Goal: Task Accomplishment & Management: Manage account settings

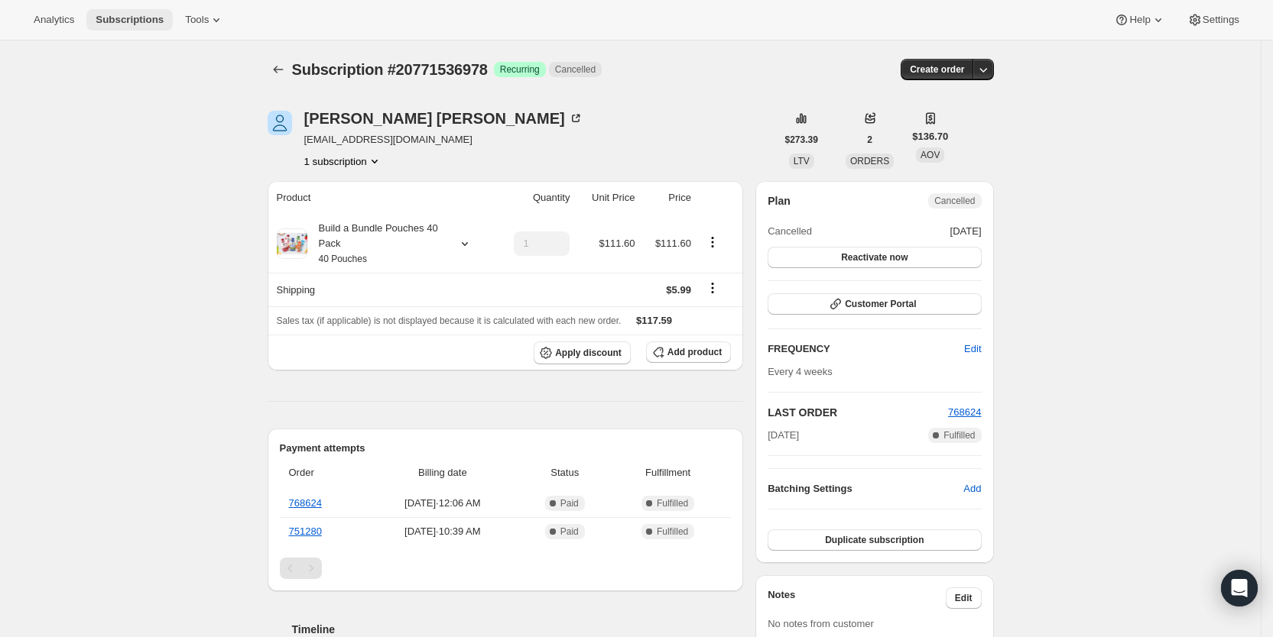
click at [106, 18] on span "Subscriptions" at bounding box center [130, 20] width 68 height 12
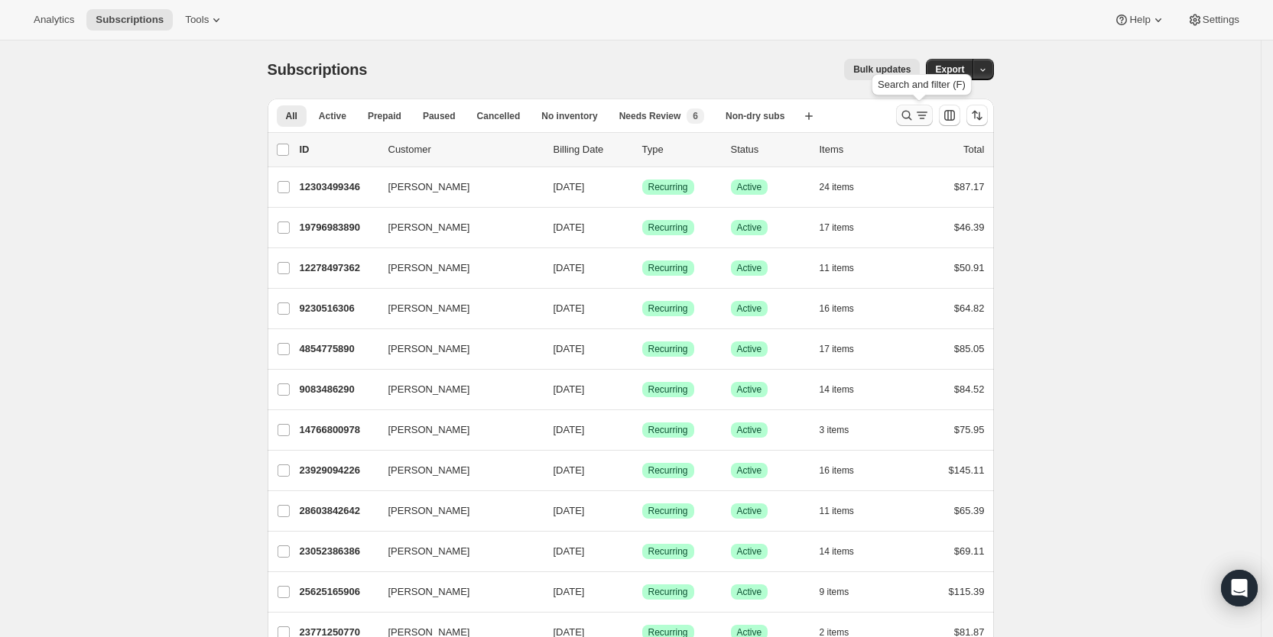
click at [921, 113] on icon "Search and filter results" at bounding box center [921, 115] width 15 height 15
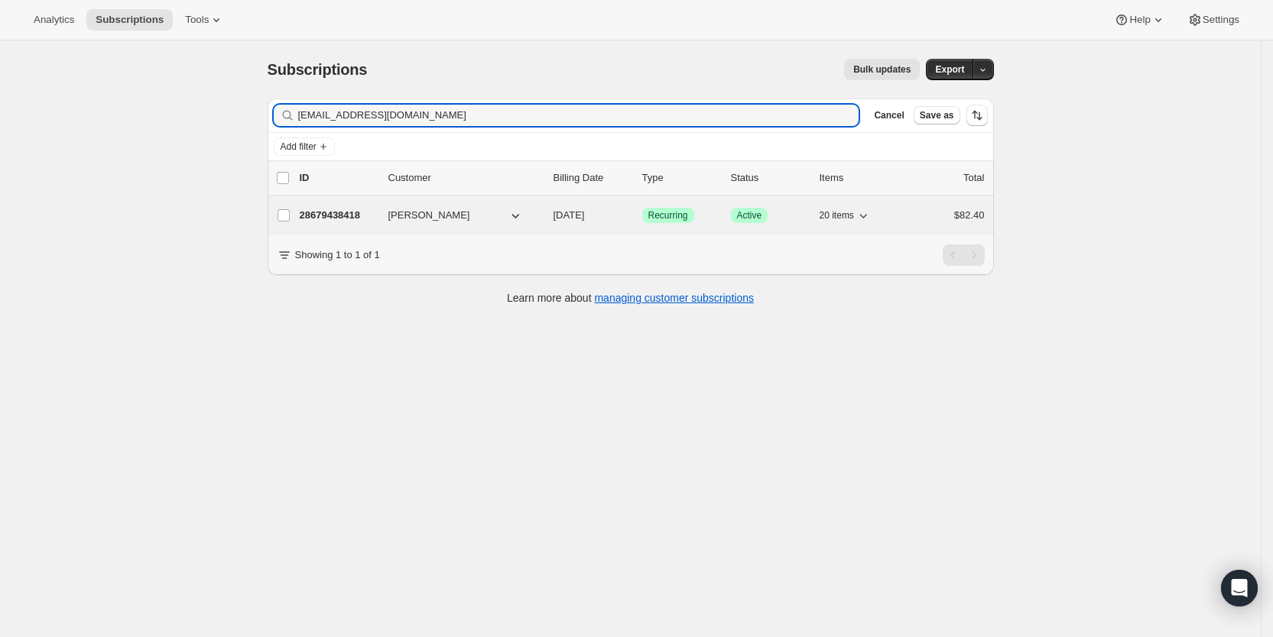
type input "[EMAIL_ADDRESS][DOMAIN_NAME]"
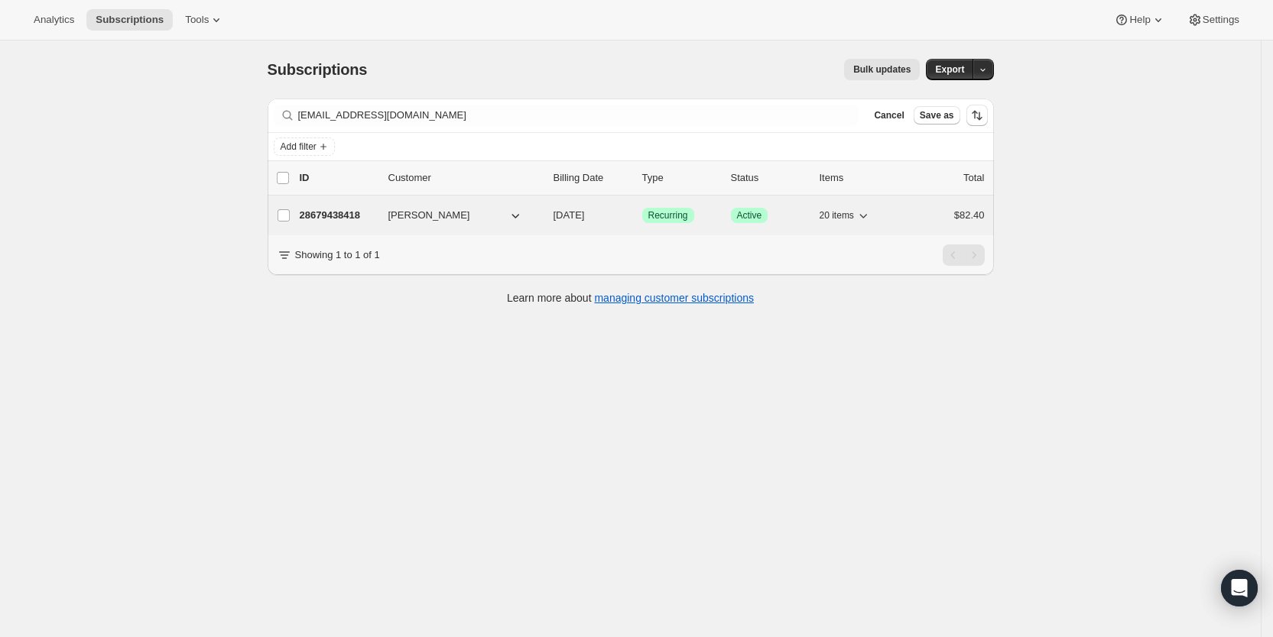
click at [585, 209] on span "[DATE]" at bounding box center [568, 214] width 31 height 11
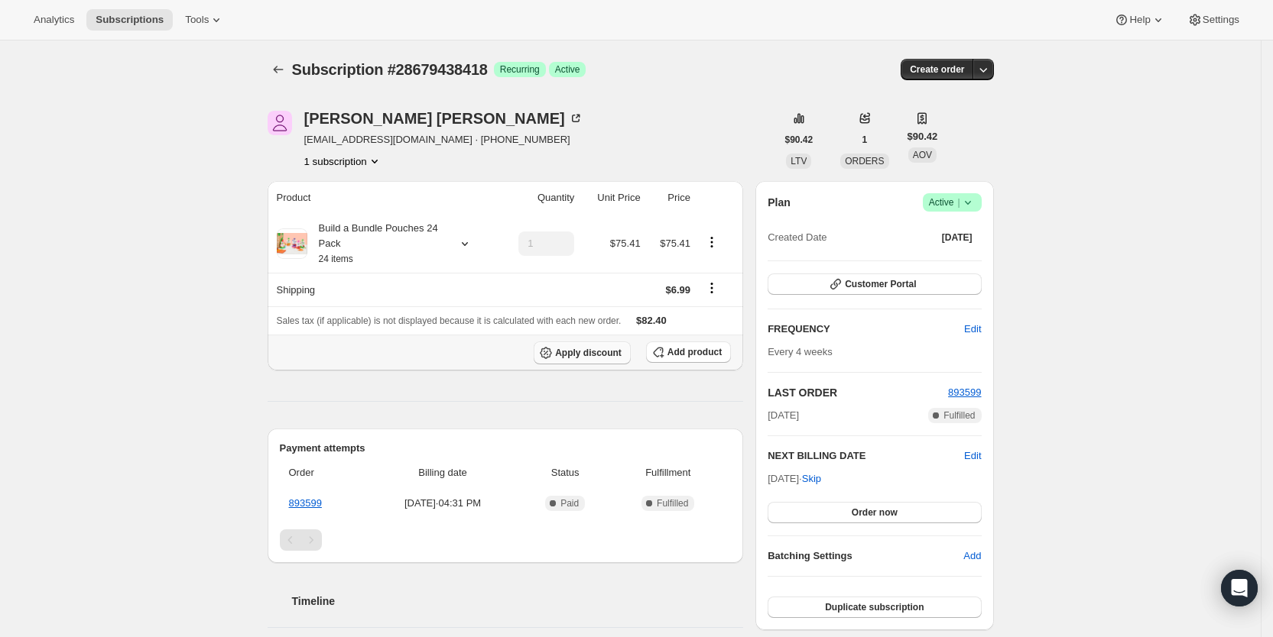
click at [619, 355] on span "Apply discount" at bounding box center [588, 353] width 66 height 12
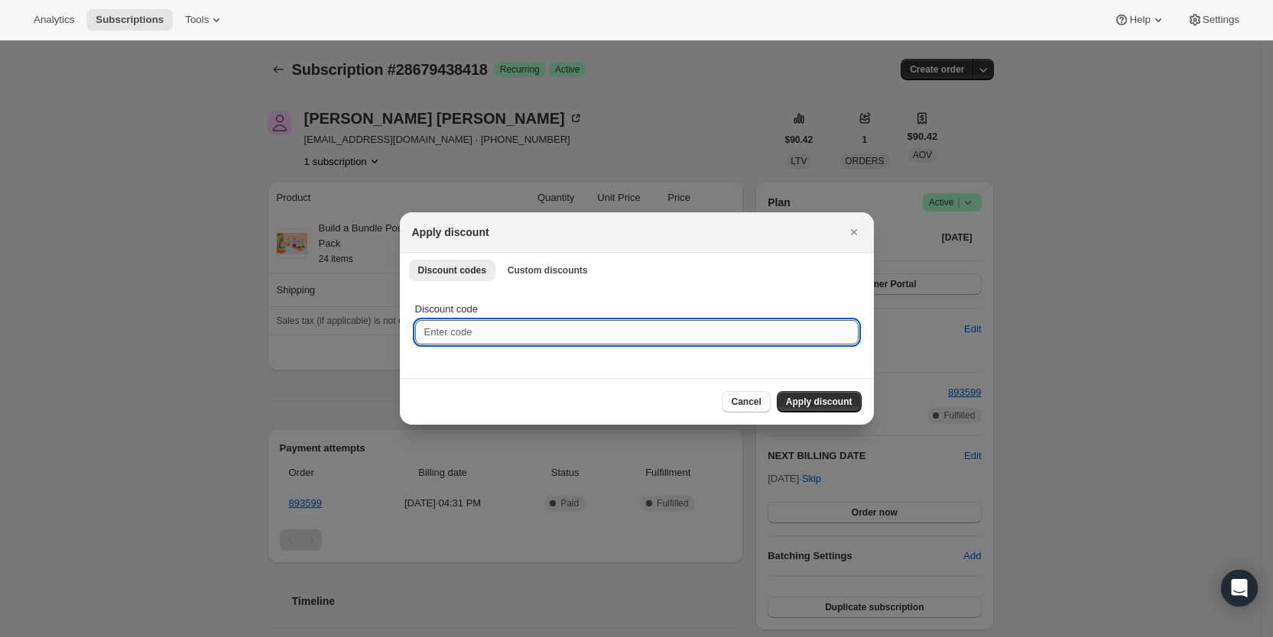
click at [478, 325] on input "Discount code" at bounding box center [636, 332] width 443 height 24
type input "ac_15"
click at [813, 403] on span "Apply discount" at bounding box center [819, 402] width 66 height 12
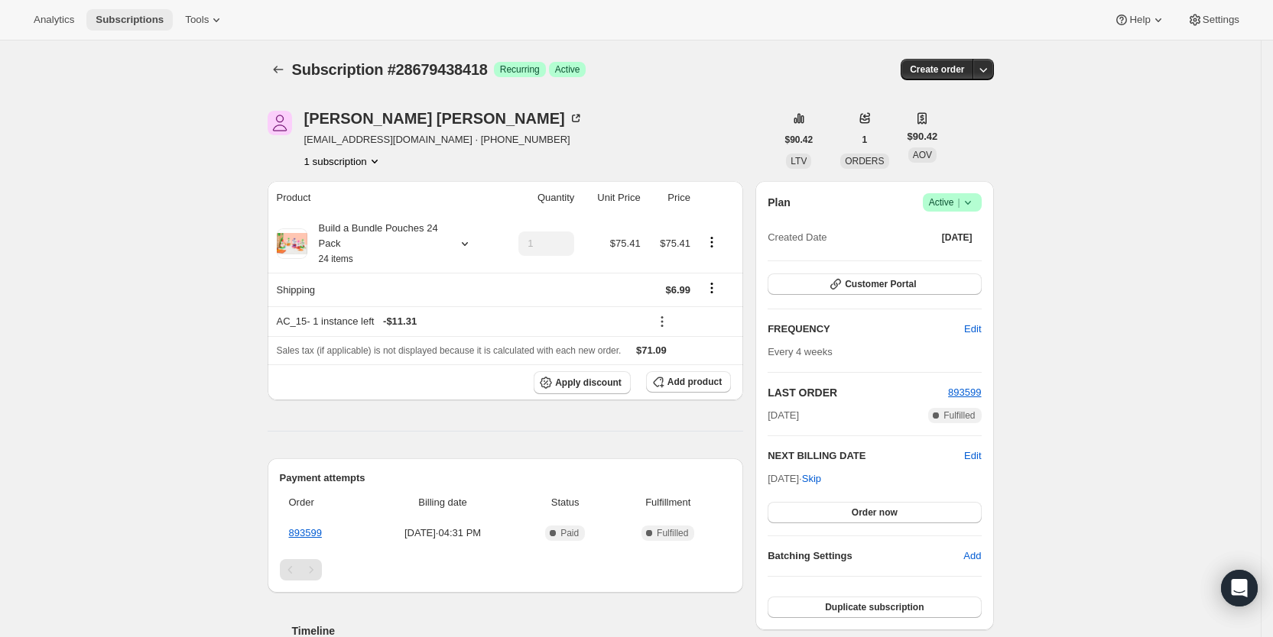
click at [135, 18] on span "Subscriptions" at bounding box center [130, 20] width 68 height 12
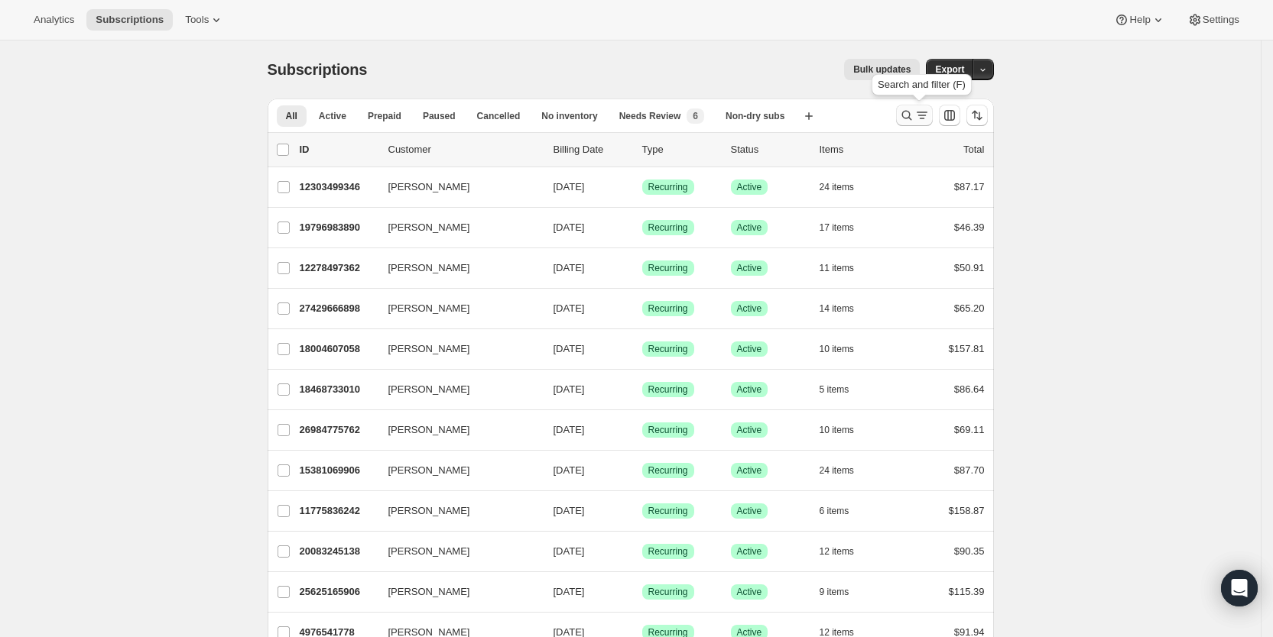
click at [923, 122] on icon "Search and filter results" at bounding box center [921, 115] width 15 height 15
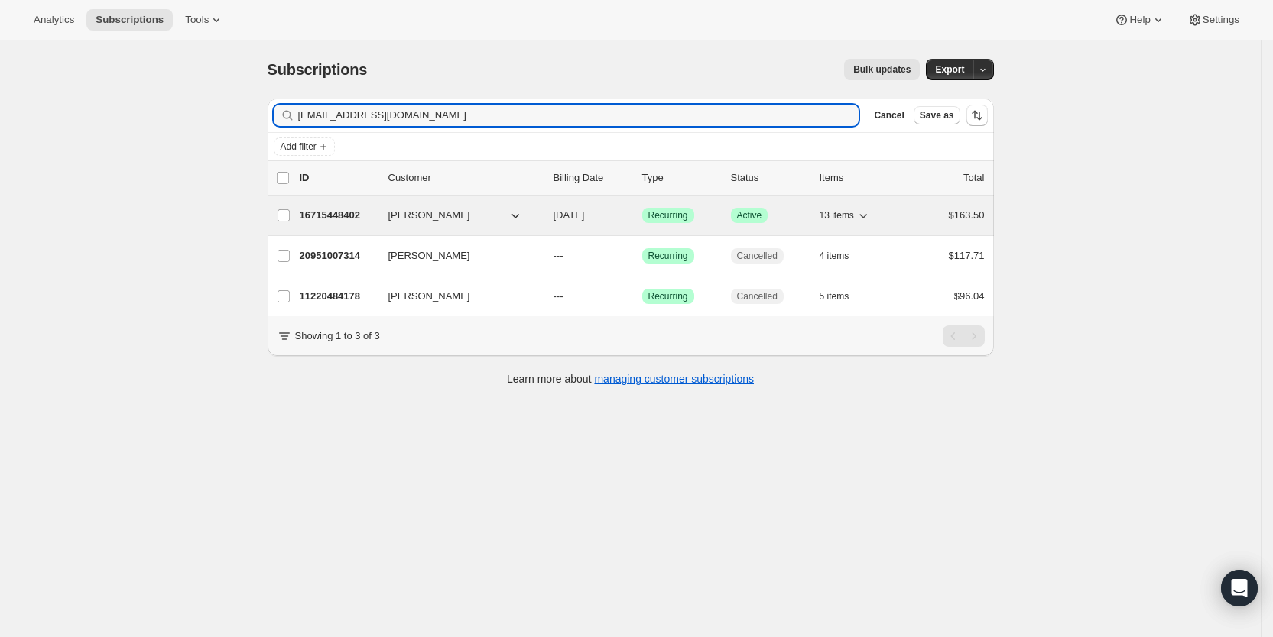
type input "[EMAIL_ADDRESS][DOMAIN_NAME]"
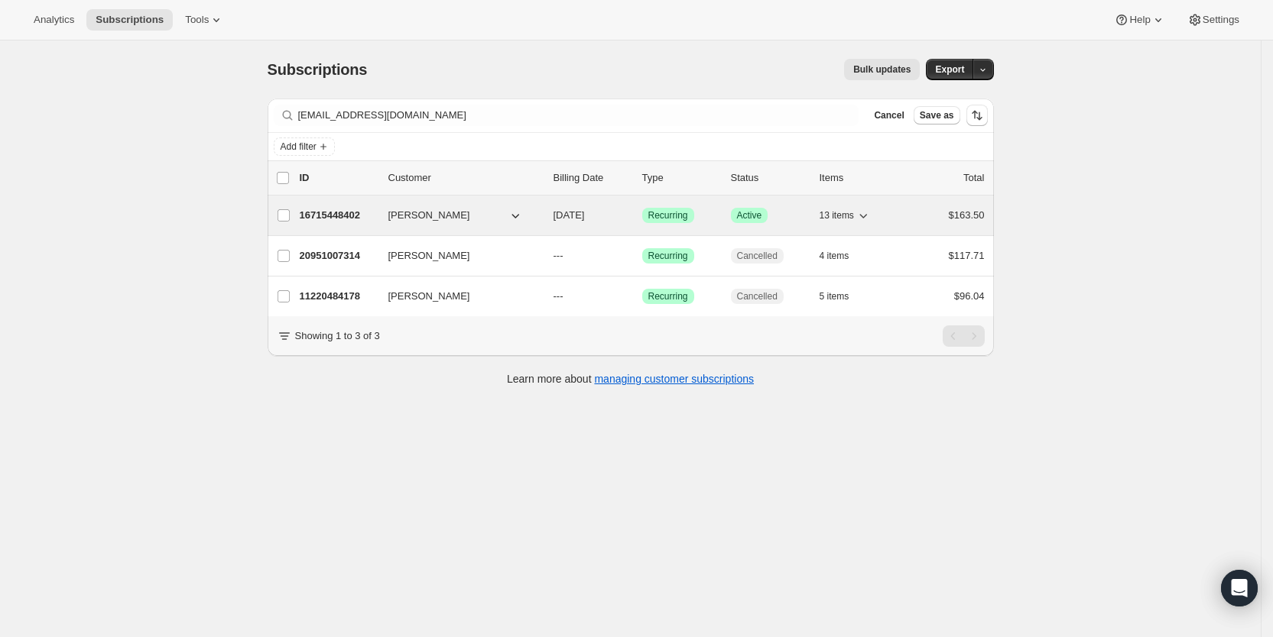
click at [585, 218] on span "[DATE]" at bounding box center [568, 214] width 31 height 11
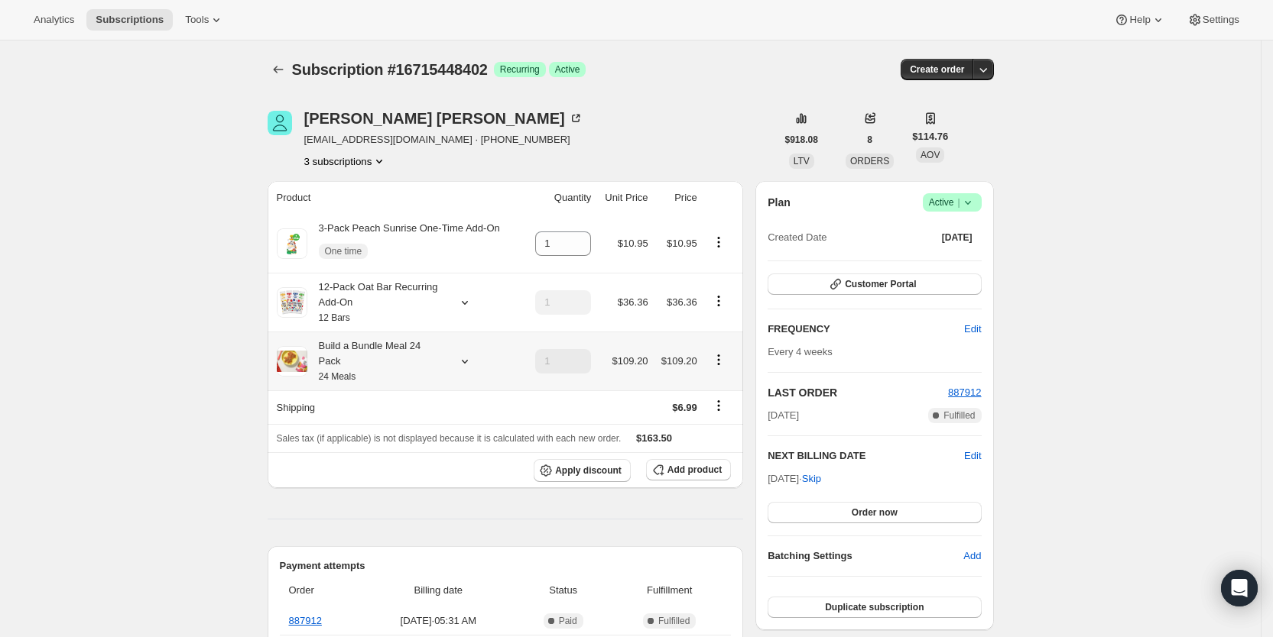
click at [461, 354] on icon at bounding box center [464, 361] width 15 height 15
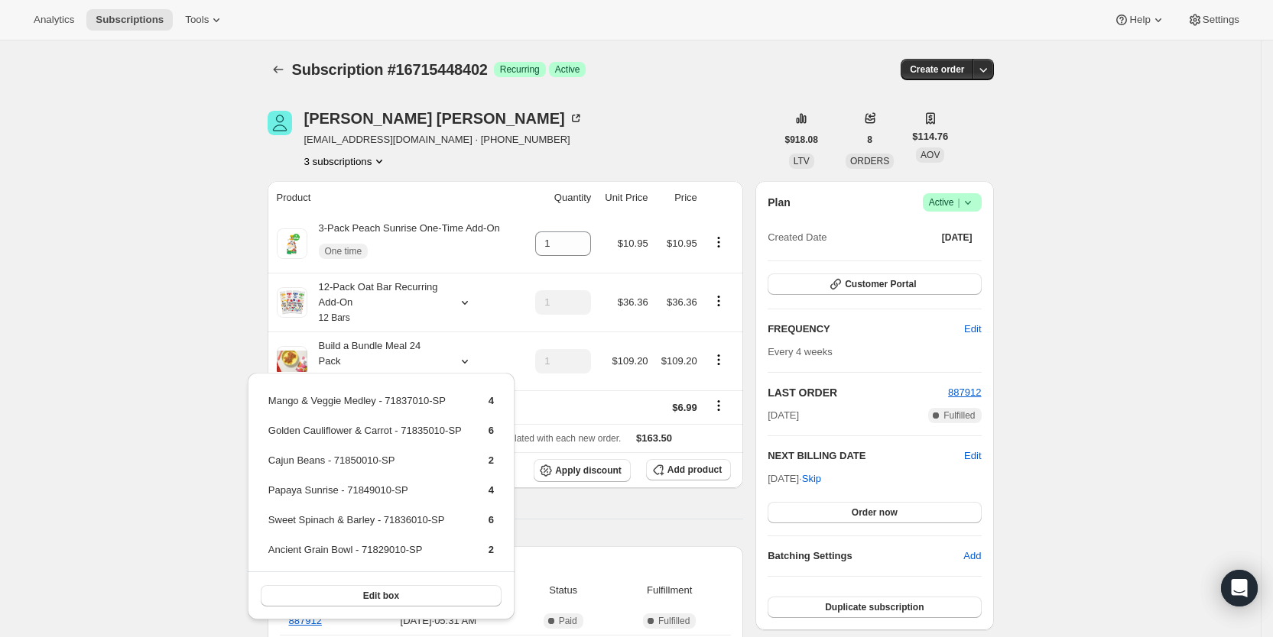
click at [726, 54] on div "Subscription #16715448402. This page is ready Subscription #16715448402 Success…" at bounding box center [631, 70] width 726 height 58
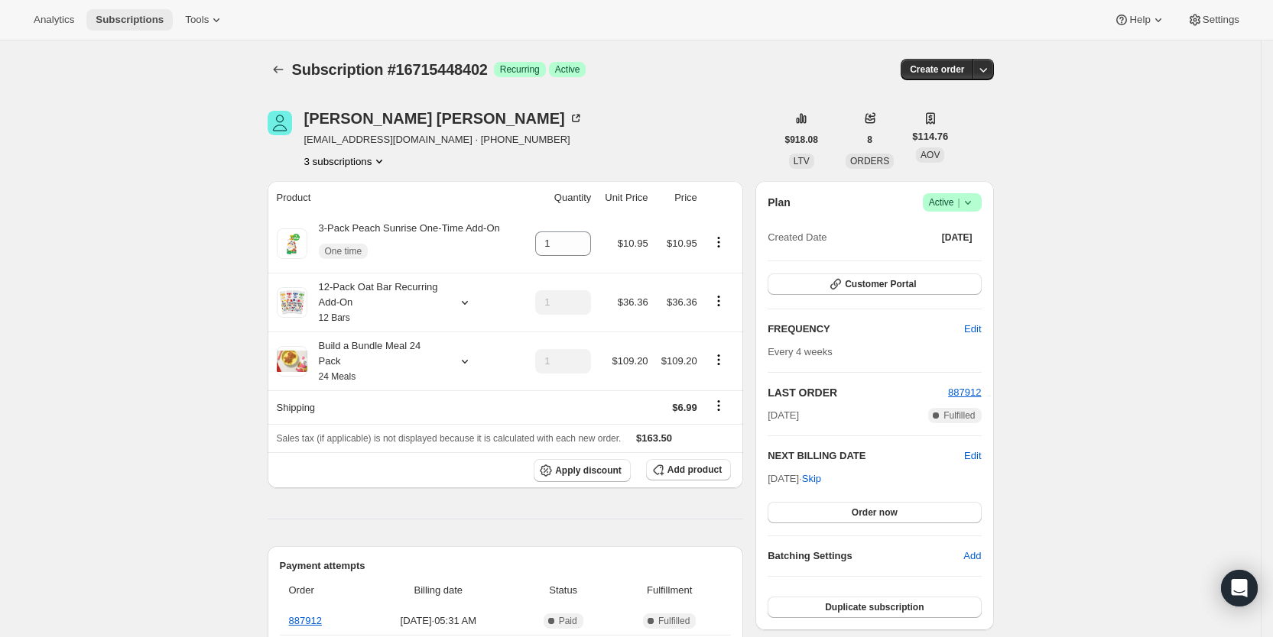
click at [141, 19] on span "Subscriptions" at bounding box center [130, 20] width 68 height 12
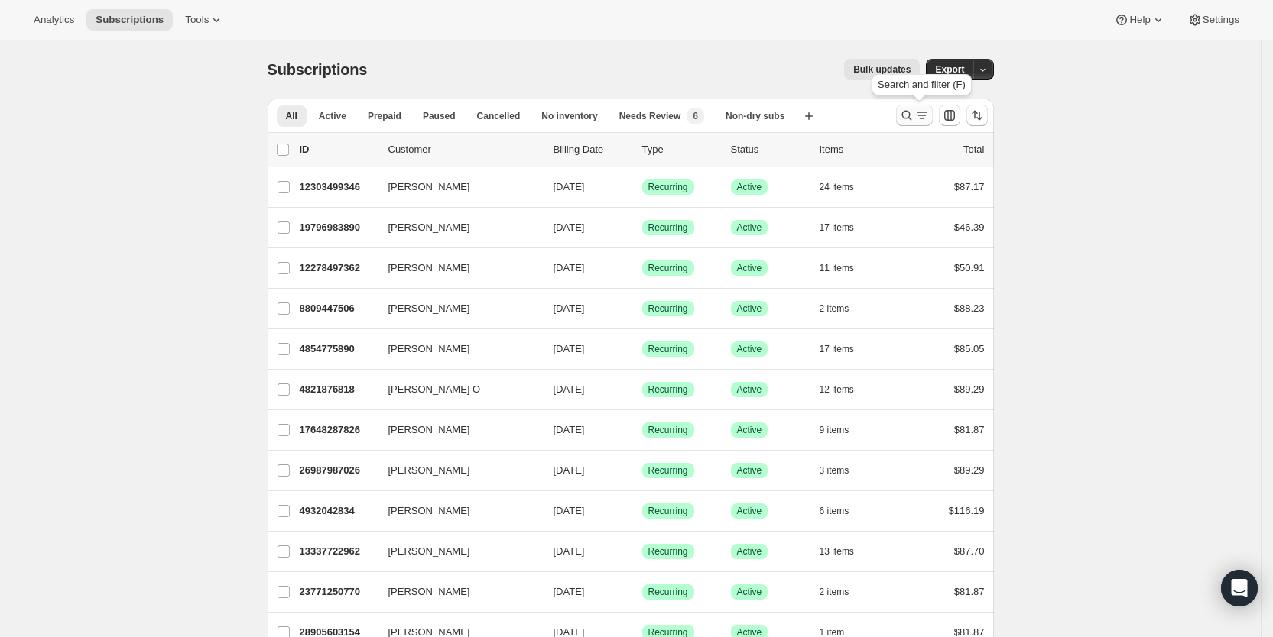
click at [911, 115] on icon "Search and filter results" at bounding box center [906, 116] width 10 height 10
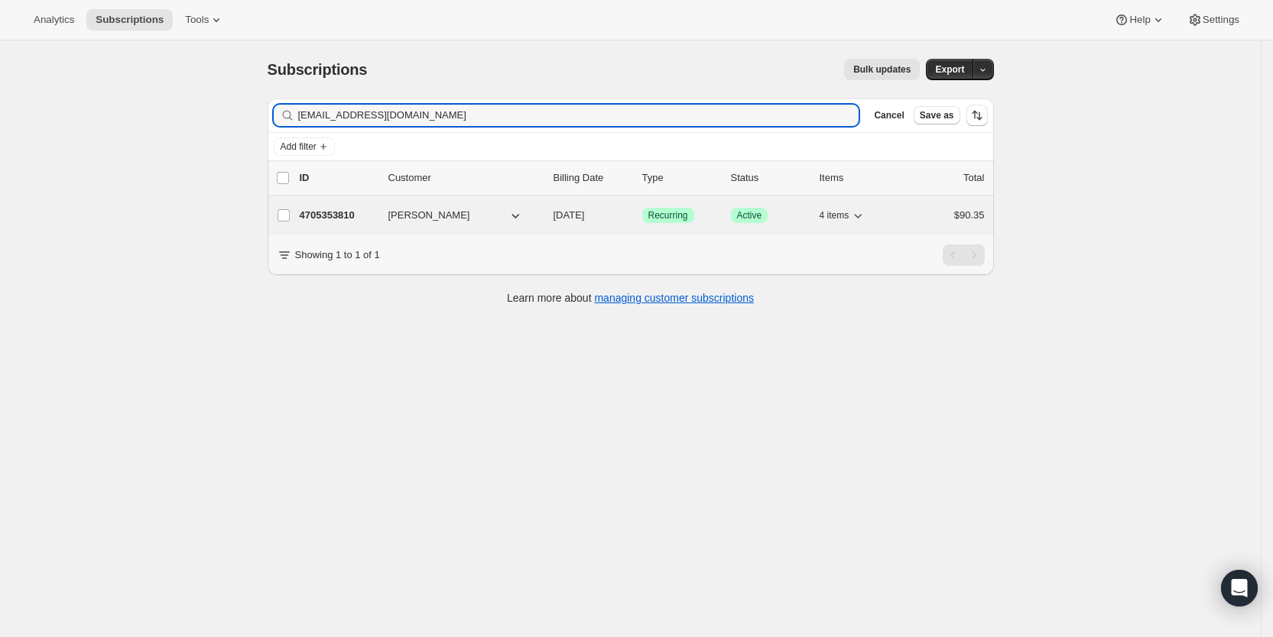
type input "[EMAIL_ADDRESS][DOMAIN_NAME]"
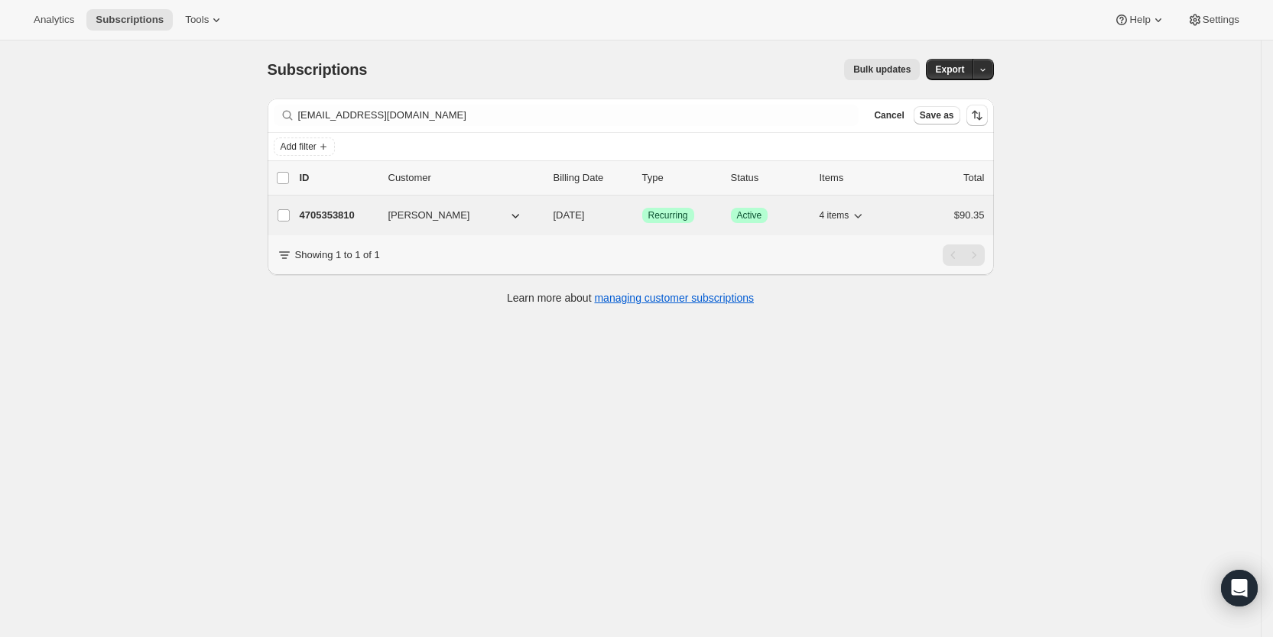
click at [585, 215] on span "[DATE]" at bounding box center [568, 214] width 31 height 11
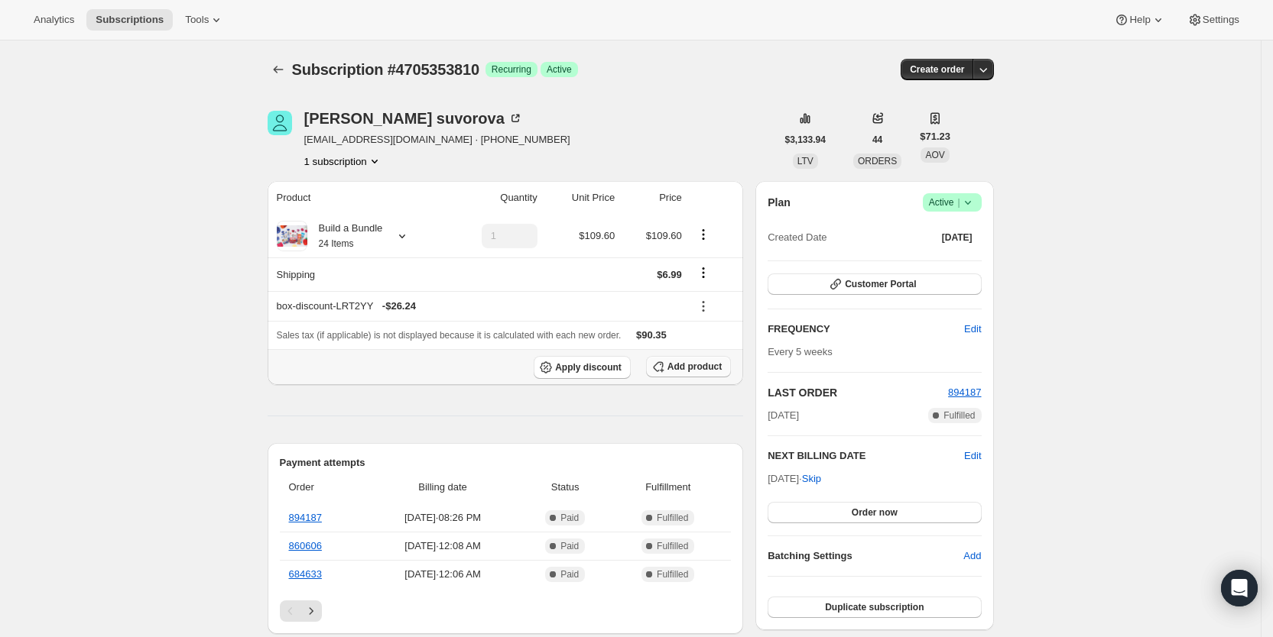
click at [712, 368] on span "Add product" at bounding box center [694, 367] width 54 height 12
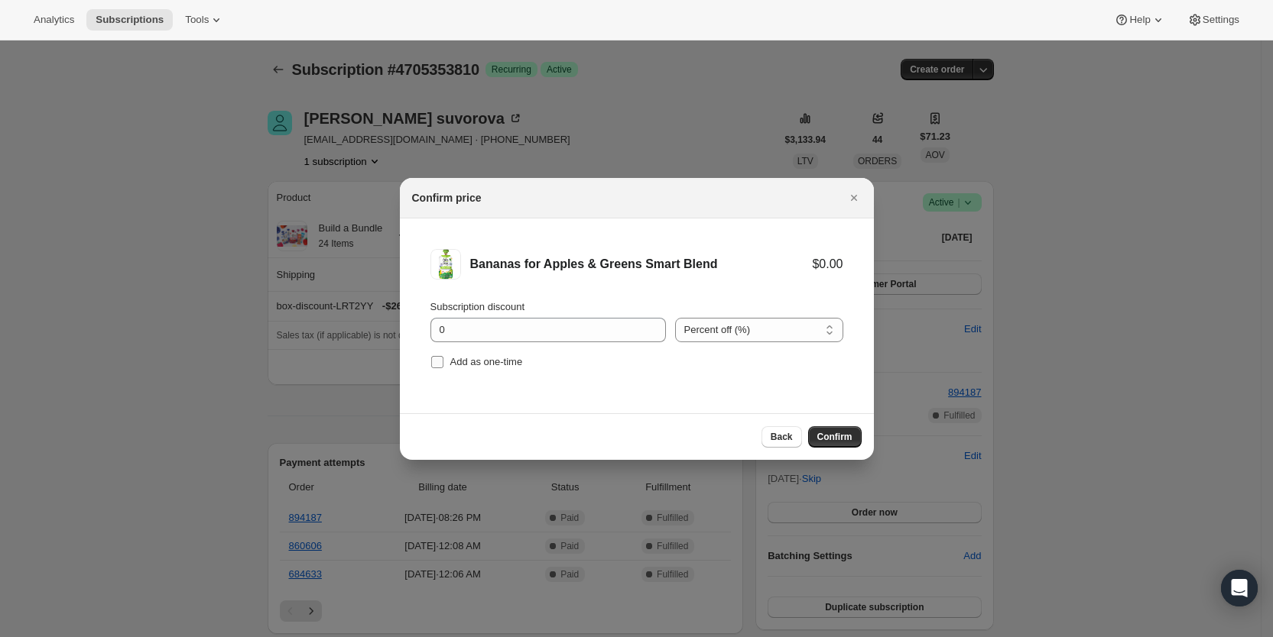
drag, startPoint x: 454, startPoint y: 363, endPoint x: 645, endPoint y: 410, distance: 196.9
click at [456, 363] on span "Add as one-time" at bounding box center [486, 361] width 73 height 11
click at [443, 363] on input "Add as one-time" at bounding box center [437, 362] width 12 height 12
checkbox input "true"
click at [851, 442] on span "Confirm" at bounding box center [834, 437] width 35 height 12
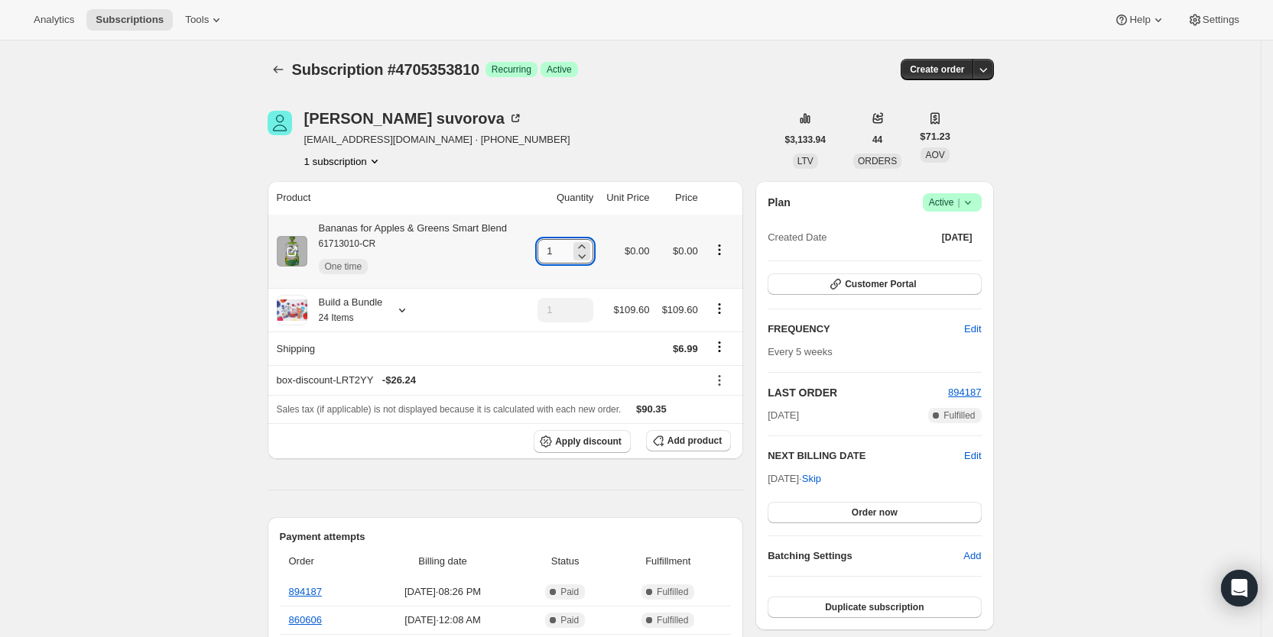
drag, startPoint x: 546, startPoint y: 248, endPoint x: 576, endPoint y: 253, distance: 30.2
click at [570, 253] on input "1" at bounding box center [553, 251] width 33 height 24
type input "3"
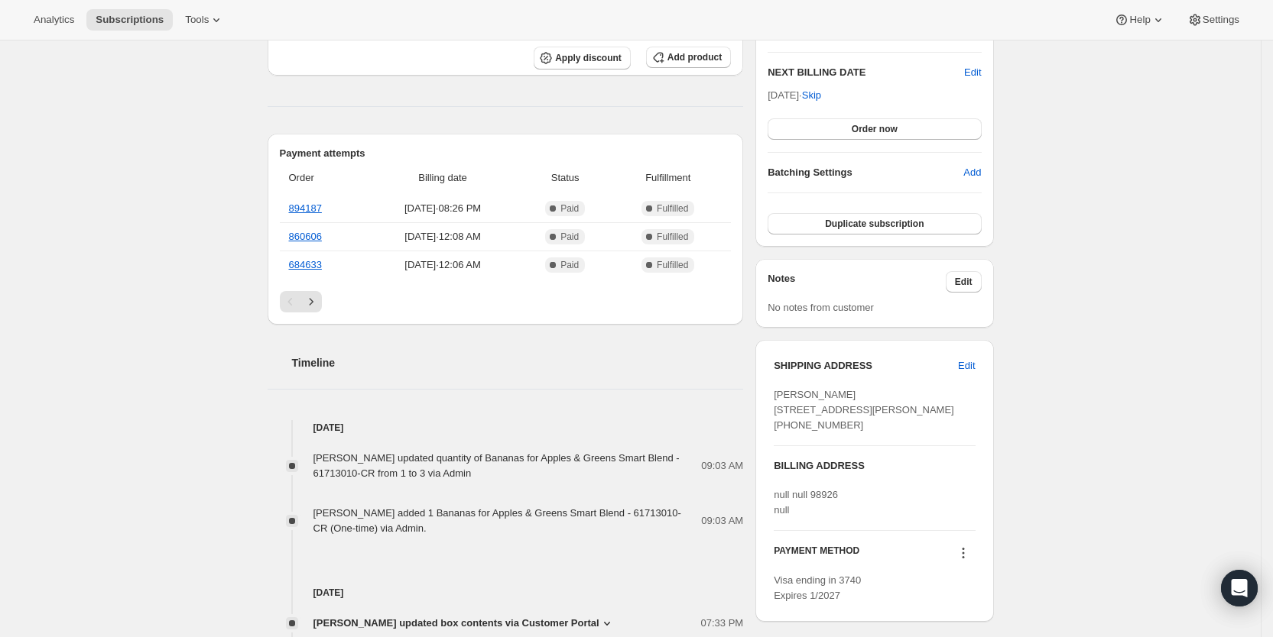
scroll to position [393, 0]
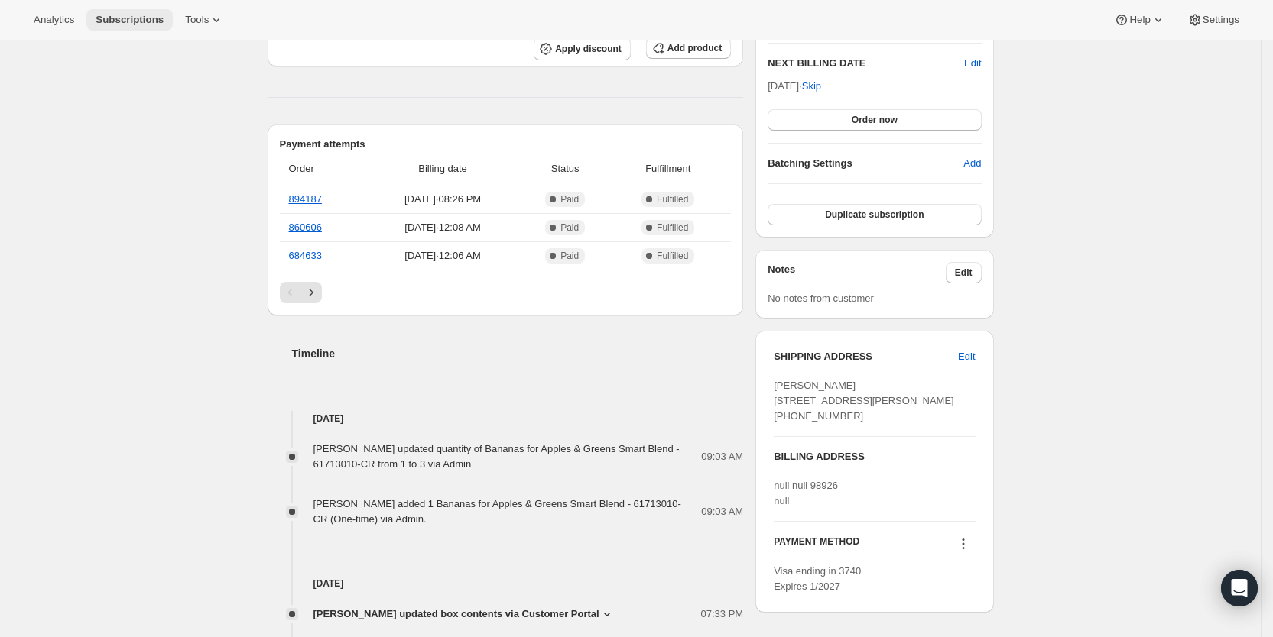
click at [137, 20] on span "Subscriptions" at bounding box center [130, 20] width 68 height 12
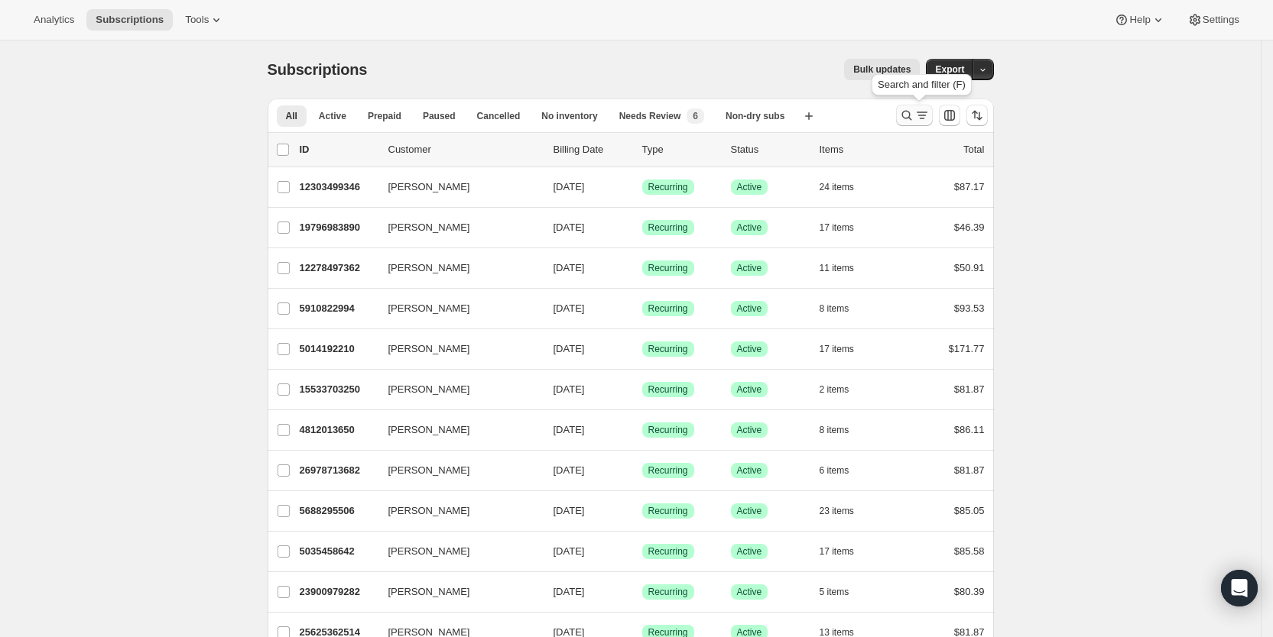
click at [913, 115] on icon "Search and filter results" at bounding box center [906, 115] width 15 height 15
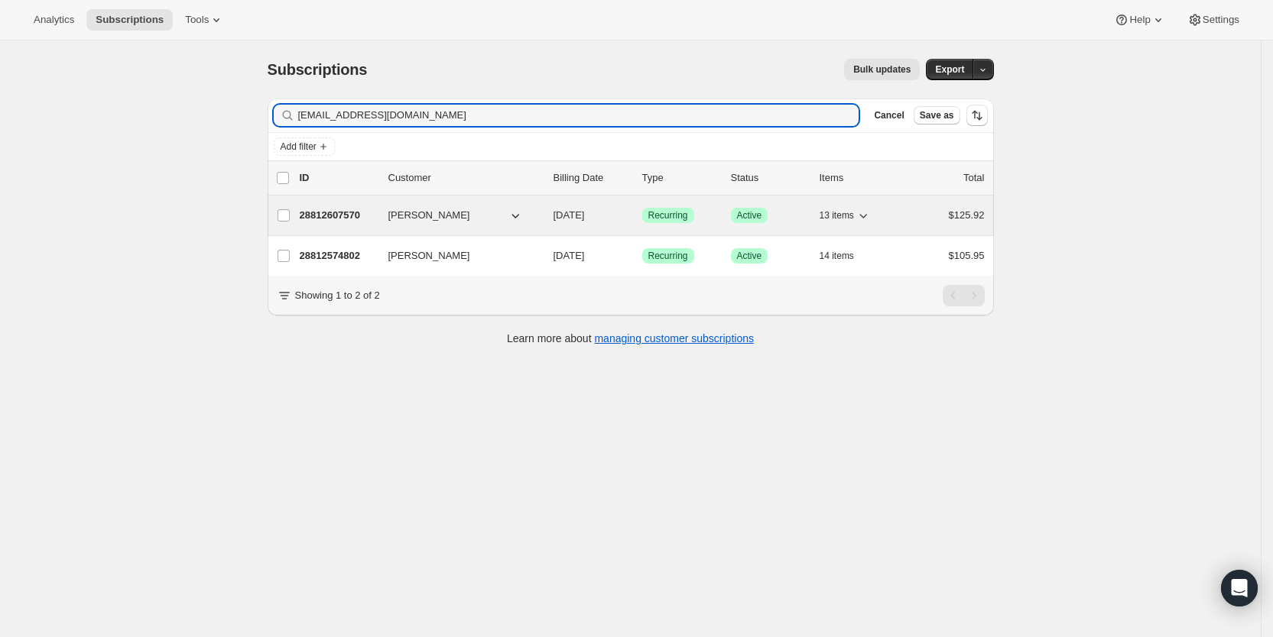
type input "[EMAIL_ADDRESS][DOMAIN_NAME]"
click at [585, 215] on span "[DATE]" at bounding box center [568, 214] width 31 height 11
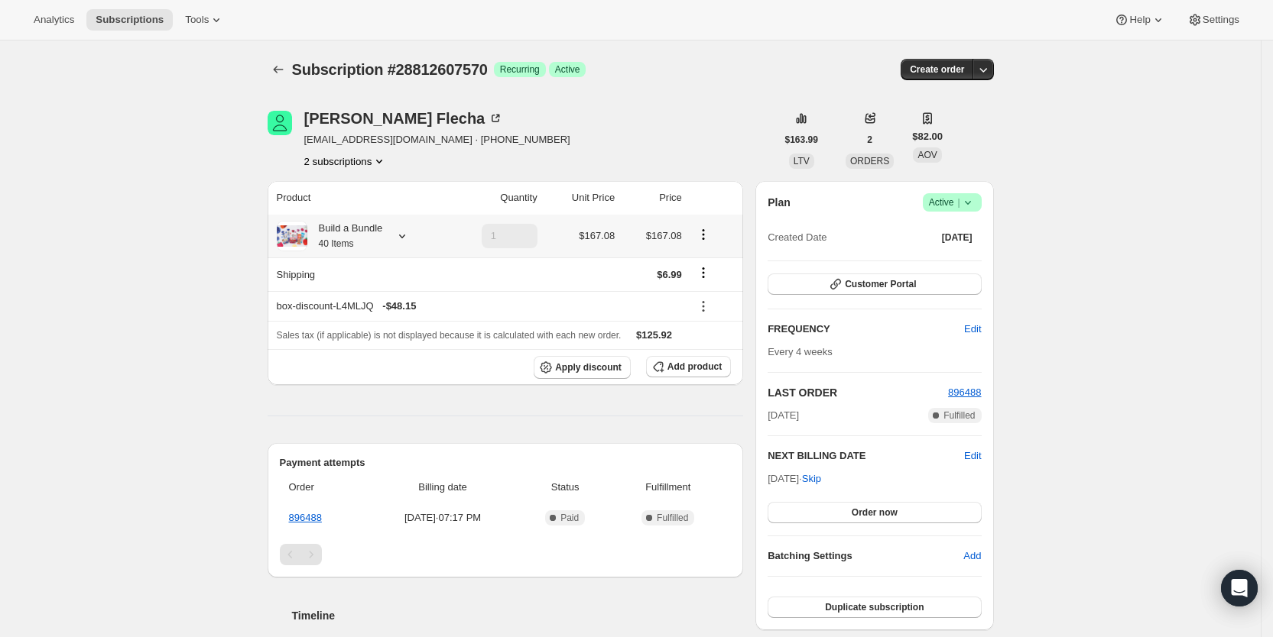
click at [410, 230] on icon at bounding box center [401, 236] width 15 height 15
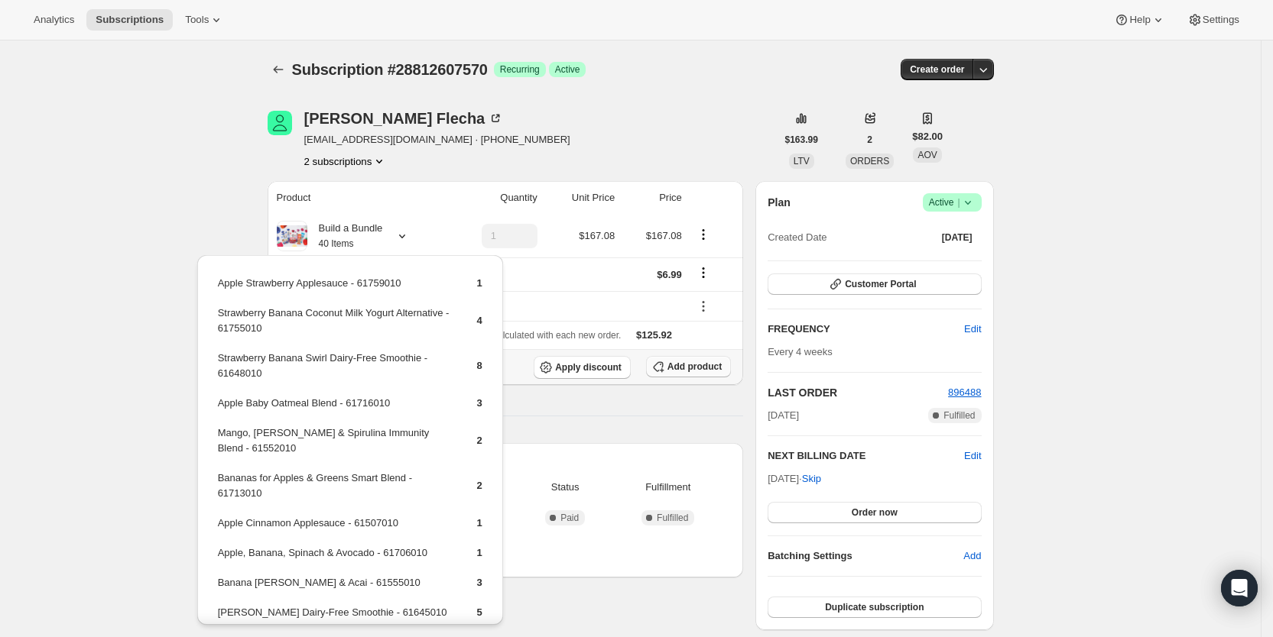
click at [689, 368] on span "Add product" at bounding box center [694, 367] width 54 height 12
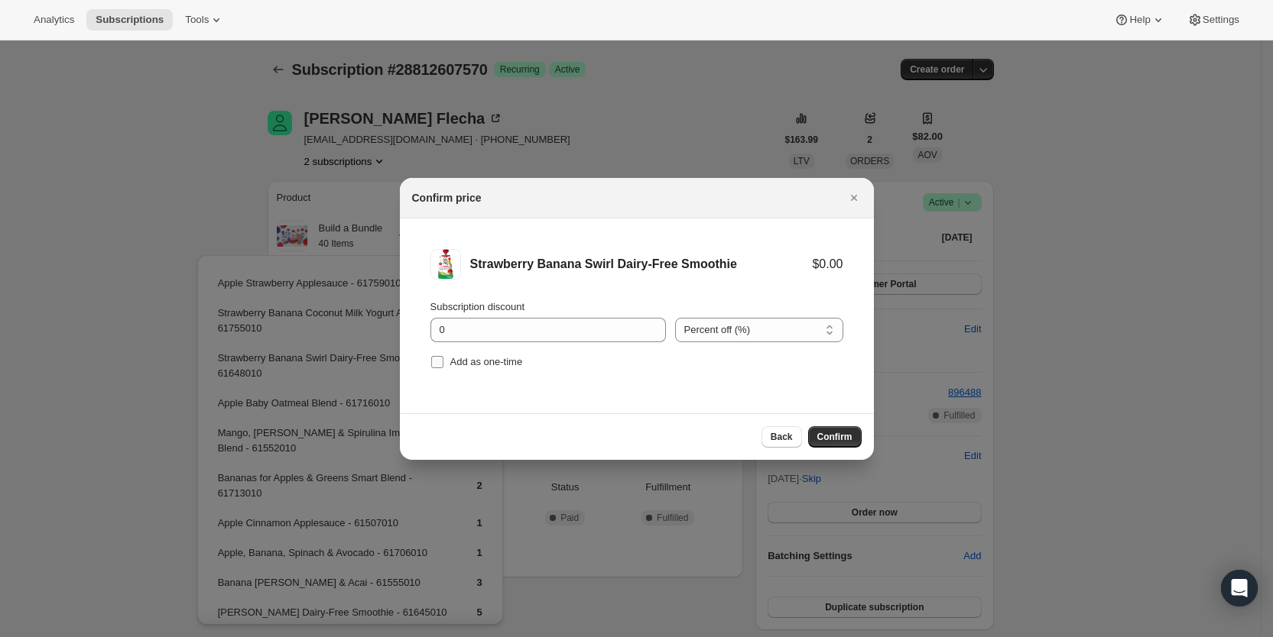
click at [448, 362] on label "Add as one-time" at bounding box center [476, 362] width 92 height 21
click at [443, 362] on input "Add as one-time" at bounding box center [437, 362] width 12 height 12
checkbox input "true"
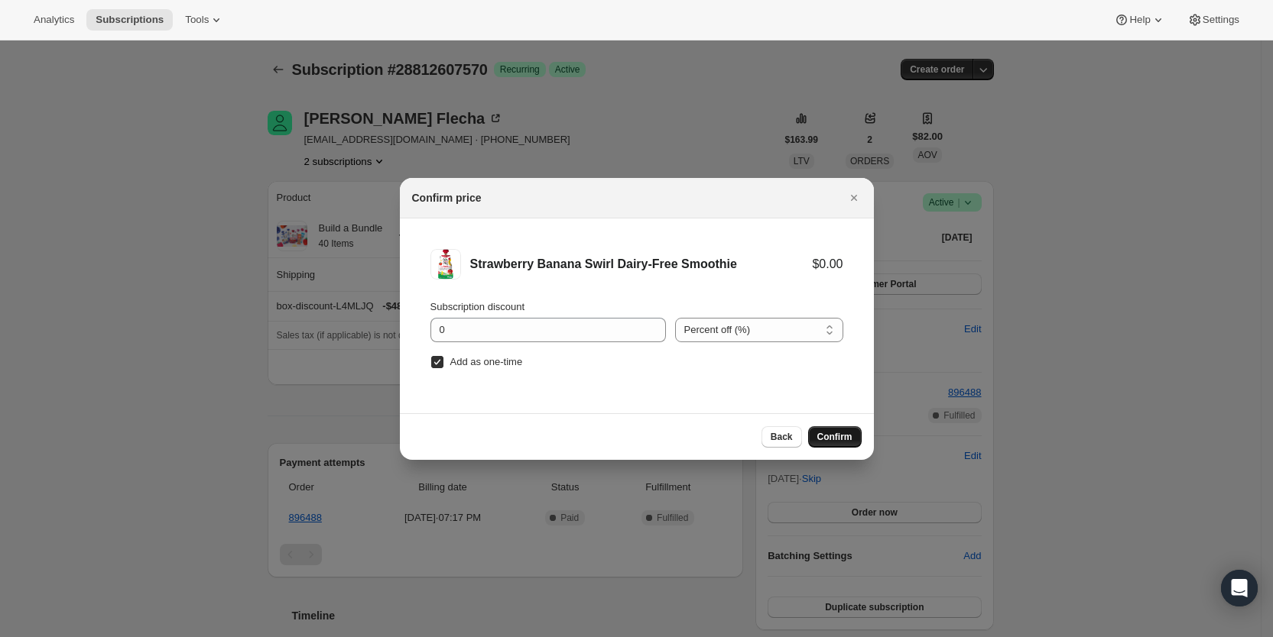
click at [832, 433] on span "Confirm" at bounding box center [834, 437] width 35 height 12
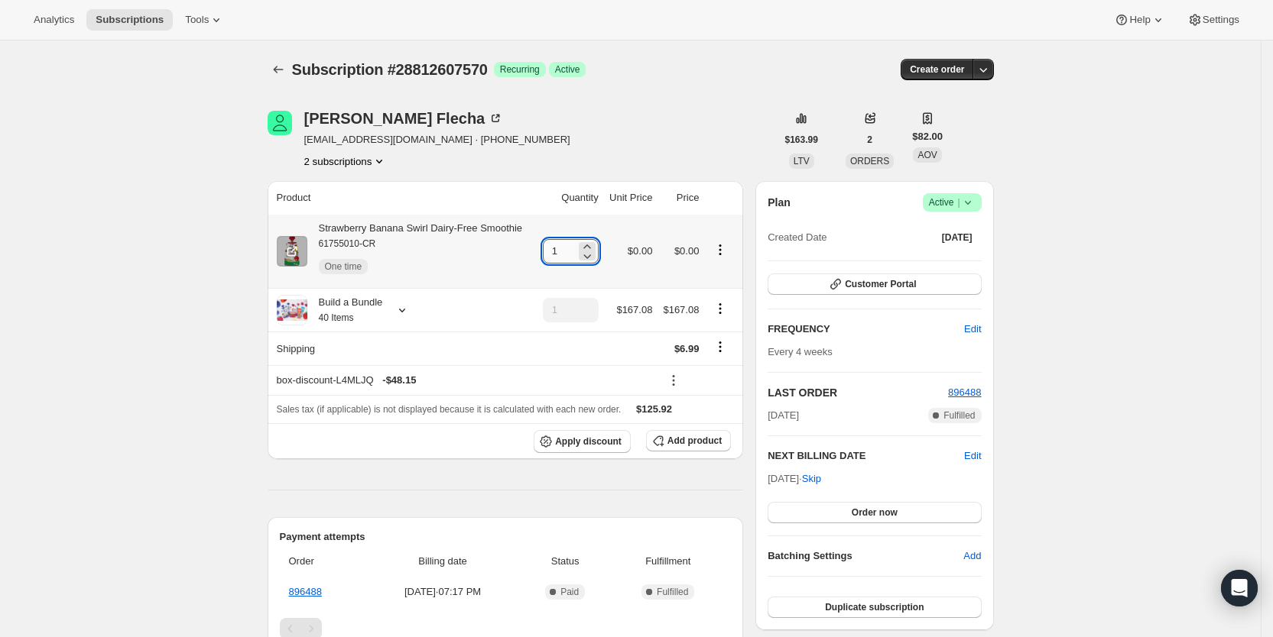
drag, startPoint x: 557, startPoint y: 252, endPoint x: 573, endPoint y: 251, distance: 16.1
click at [573, 251] on input "1" at bounding box center [559, 251] width 33 height 24
type input "3"
click at [134, 18] on span "Subscriptions" at bounding box center [130, 20] width 68 height 12
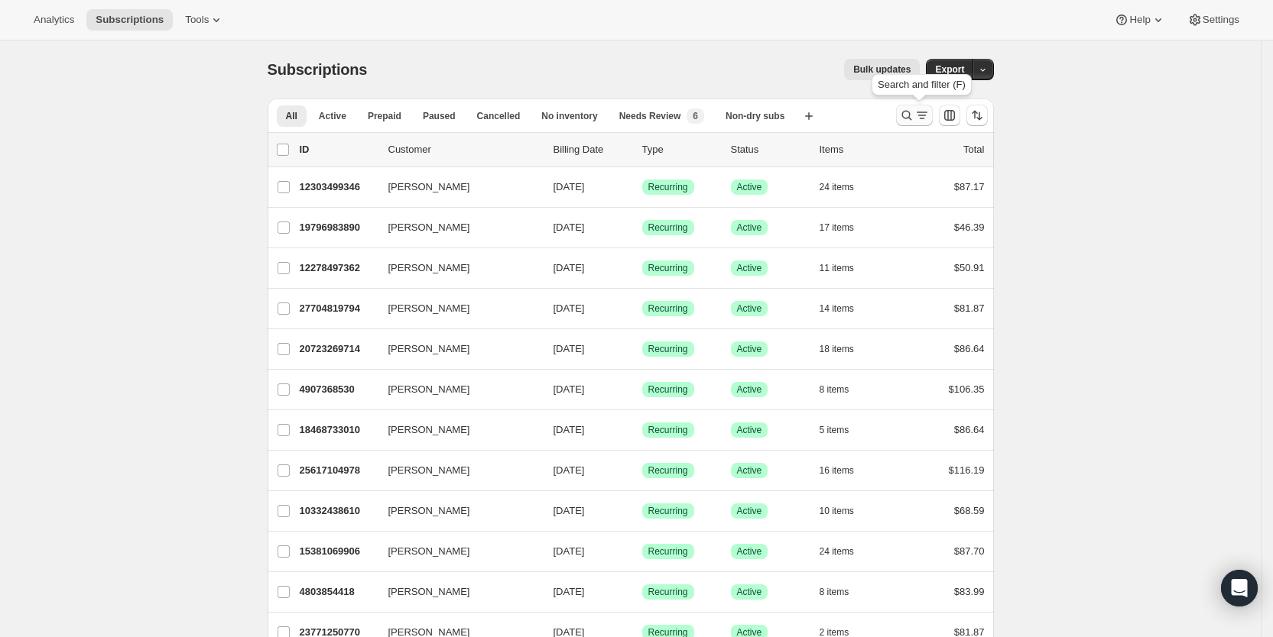
click at [919, 115] on icon "Search and filter results" at bounding box center [921, 115] width 15 height 15
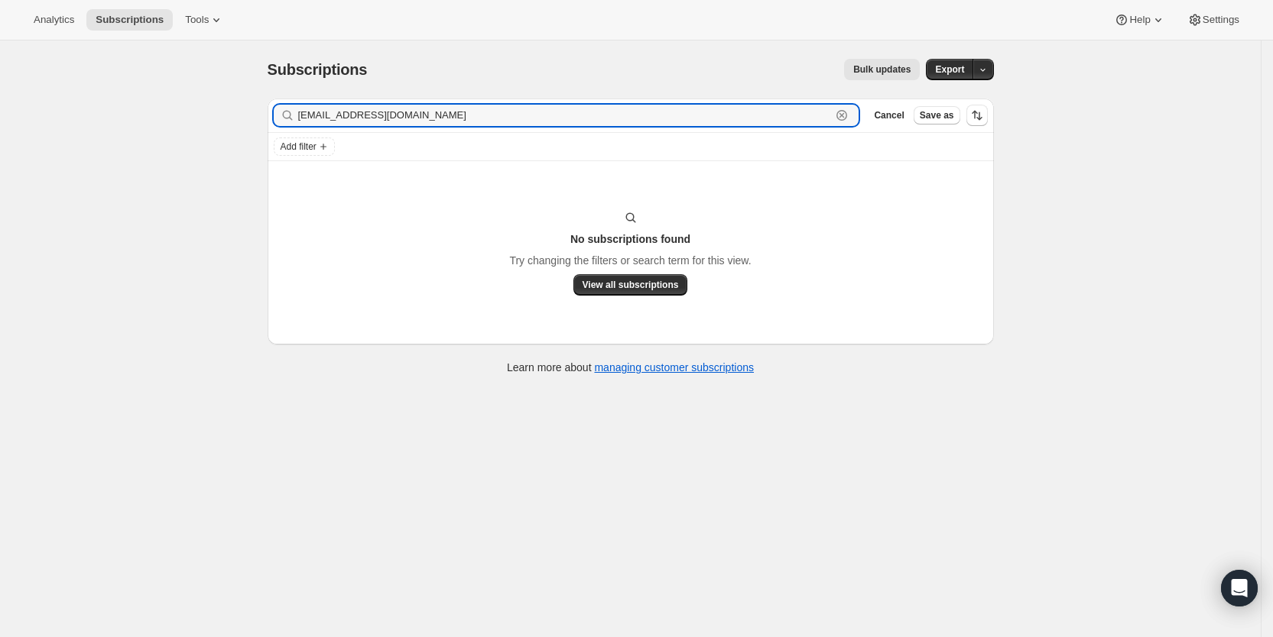
drag, startPoint x: 450, startPoint y: 107, endPoint x: 297, endPoint y: 114, distance: 153.0
click at [297, 114] on div "[EMAIL_ADDRESS][DOMAIN_NAME] Clear" at bounding box center [566, 115] width 585 height 21
paste input "mish211@ao"
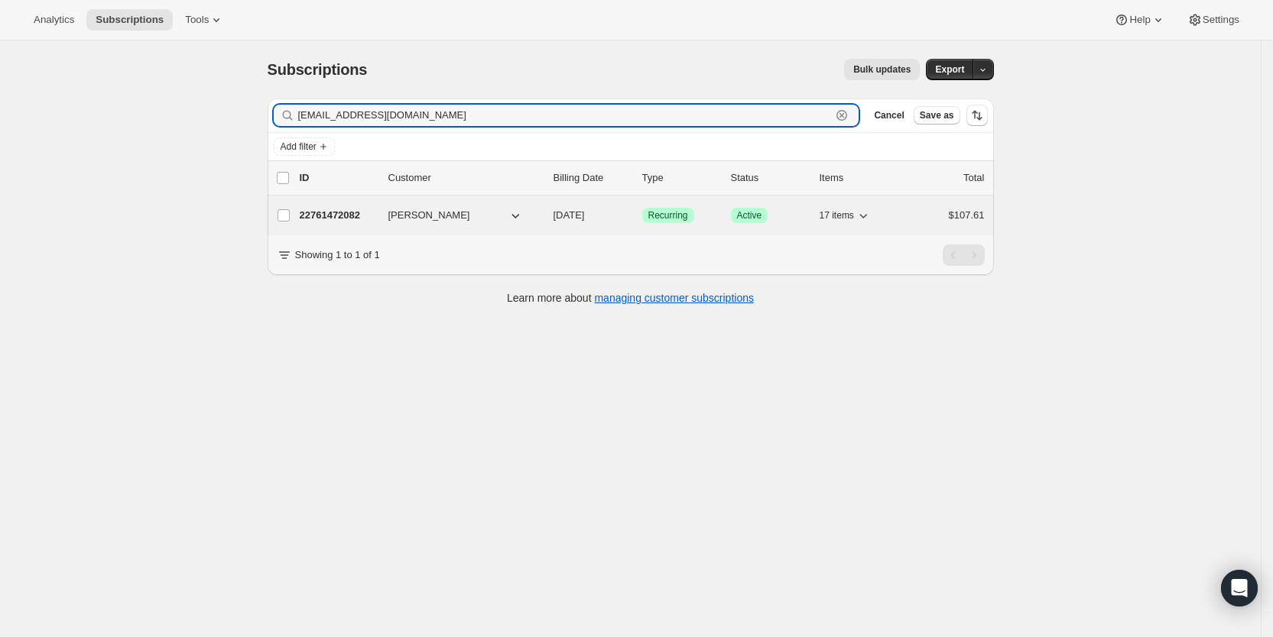
type input "[EMAIL_ADDRESS][DOMAIN_NAME]"
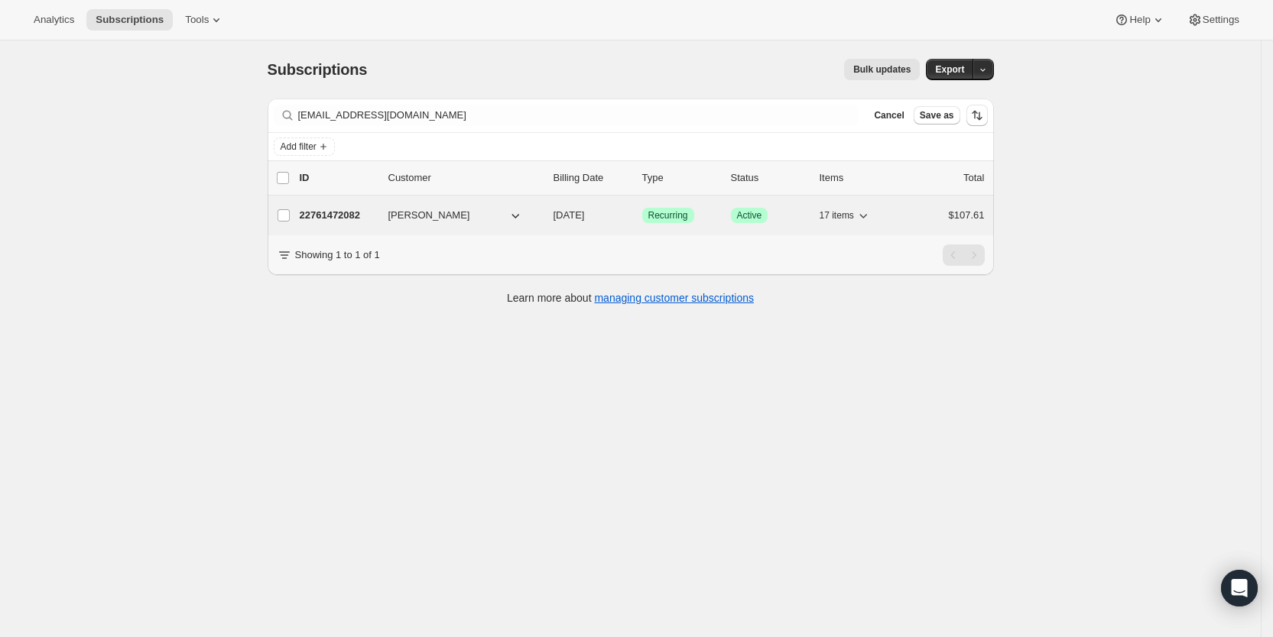
click at [582, 215] on span "[DATE]" at bounding box center [568, 214] width 31 height 11
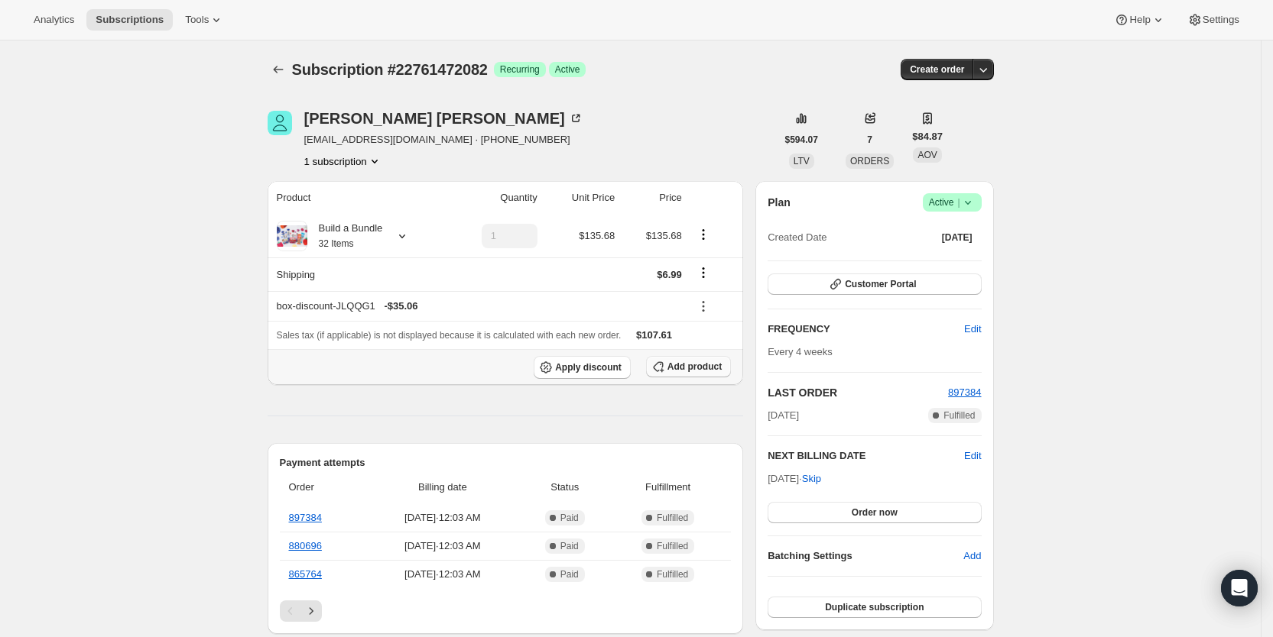
click at [708, 368] on span "Add product" at bounding box center [694, 367] width 54 height 12
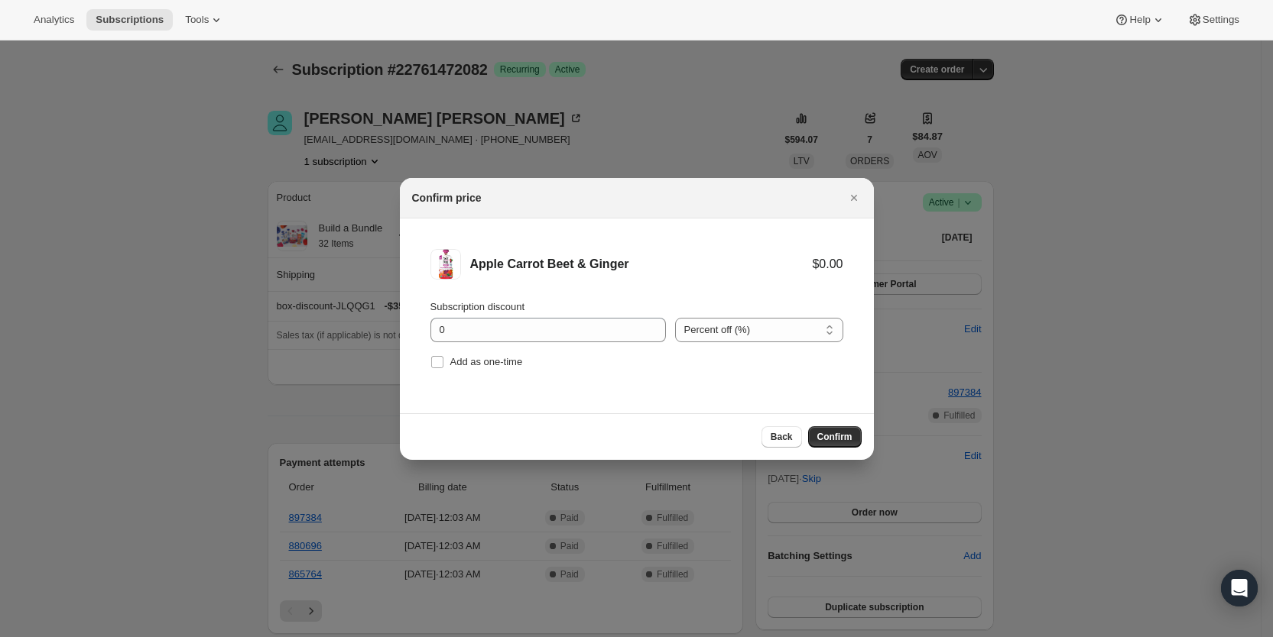
drag, startPoint x: 436, startPoint y: 352, endPoint x: 594, endPoint y: 385, distance: 161.0
click at [437, 352] on label "Add as one-time" at bounding box center [476, 362] width 92 height 21
click at [437, 356] on input "Add as one-time" at bounding box center [437, 362] width 12 height 12
checkbox input "true"
click at [847, 436] on span "Confirm" at bounding box center [834, 437] width 35 height 12
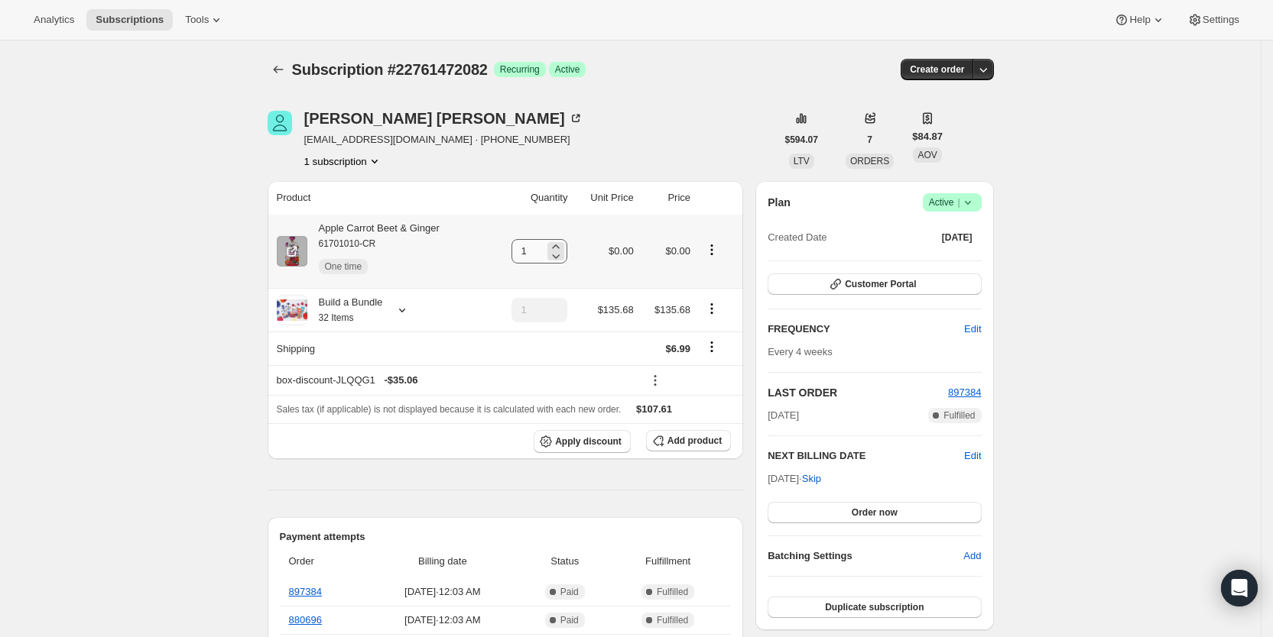
drag, startPoint x: 518, startPoint y: 251, endPoint x: 546, endPoint y: 253, distance: 27.6
click at [546, 253] on td "1" at bounding box center [531, 251] width 82 height 73
drag, startPoint x: 526, startPoint y: 251, endPoint x: 540, endPoint y: 250, distance: 13.8
click at [540, 250] on input "1" at bounding box center [527, 251] width 33 height 24
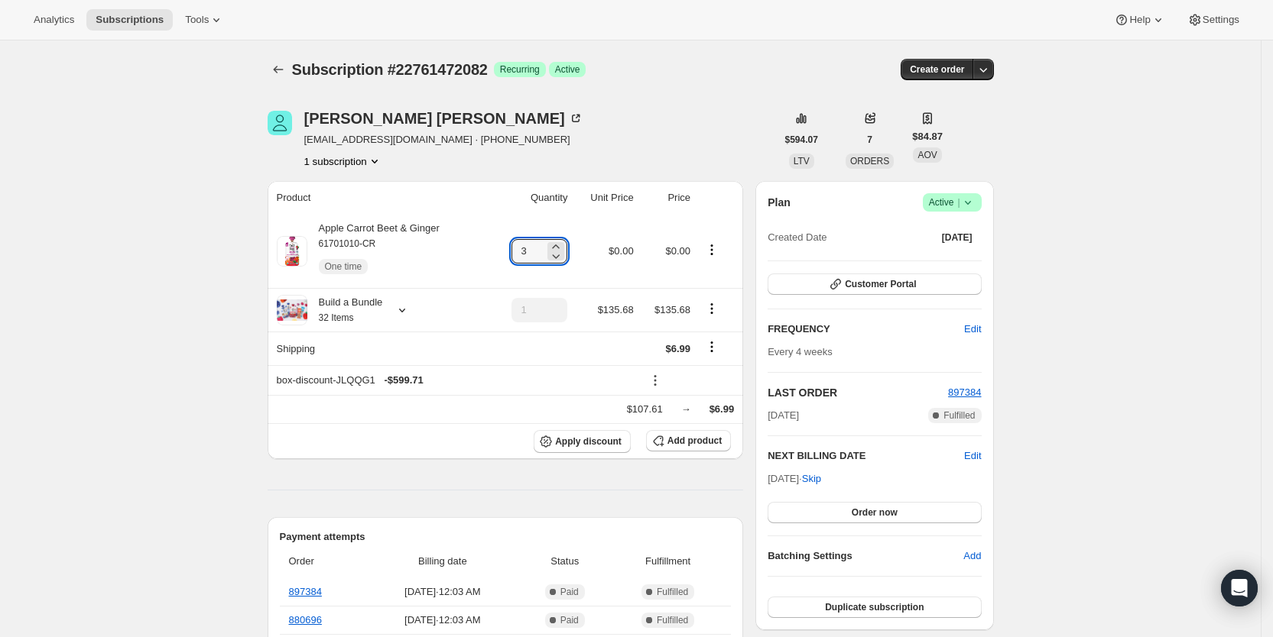
type input "3"
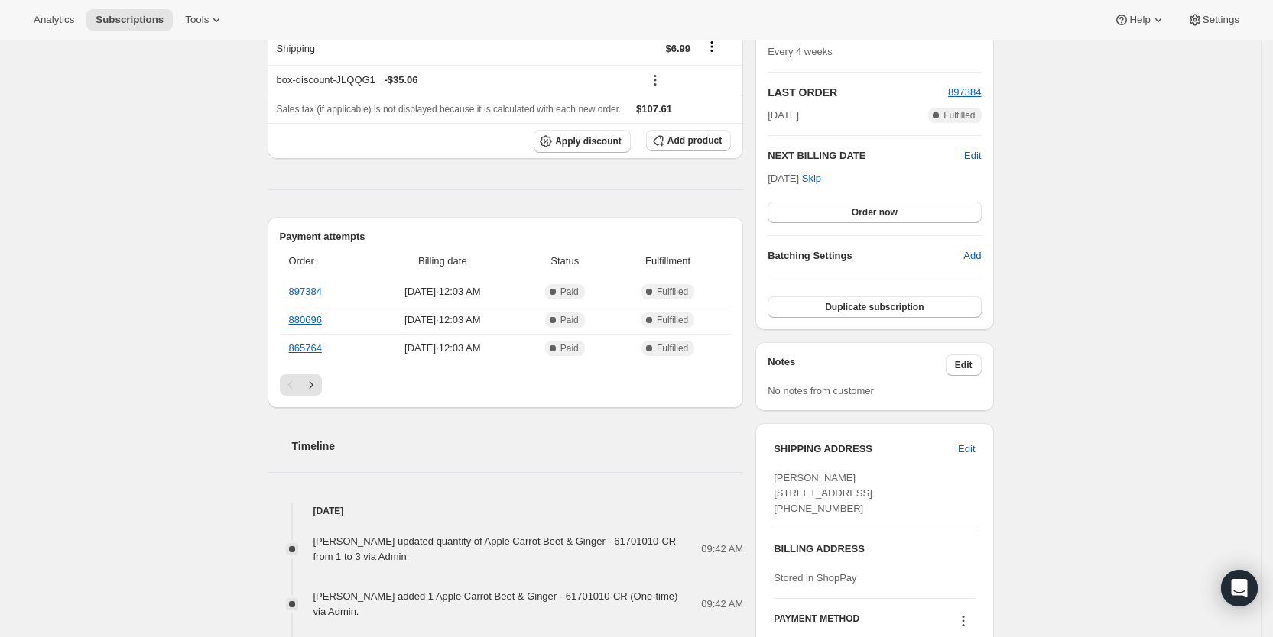
scroll to position [310, 0]
